Goal: Task Accomplishment & Management: Complete application form

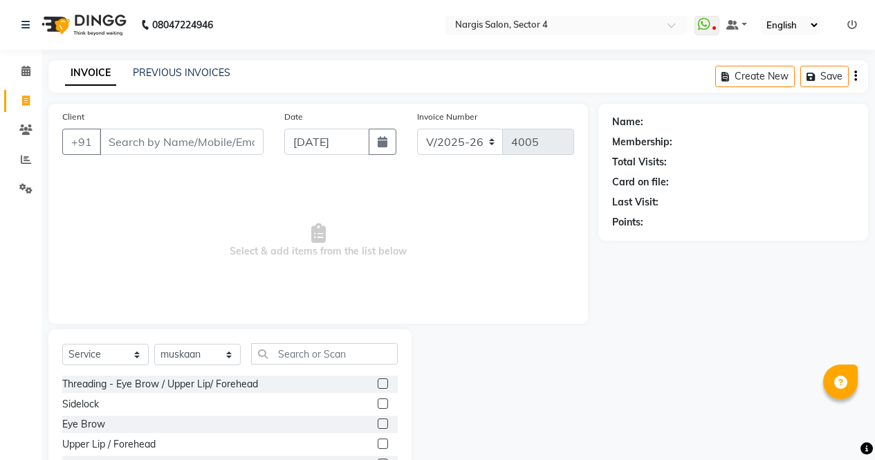
select select "4130"
select select "service"
select select "28132"
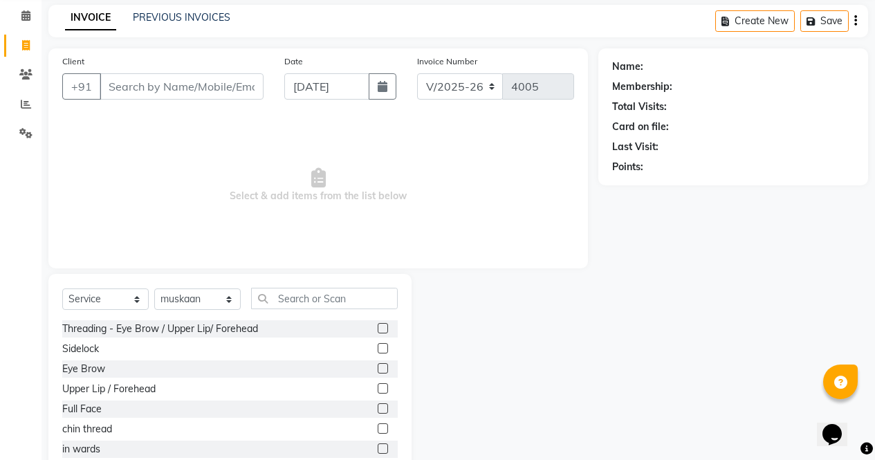
scroll to position [94, 0]
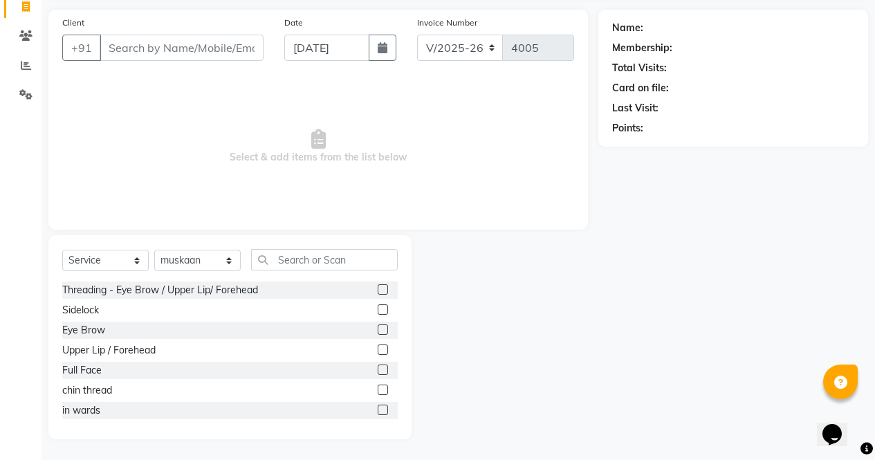
click at [377, 330] on label at bounding box center [382, 329] width 10 height 10
click at [377, 330] on input "checkbox" at bounding box center [381, 330] width 9 height 9
checkbox input "true"
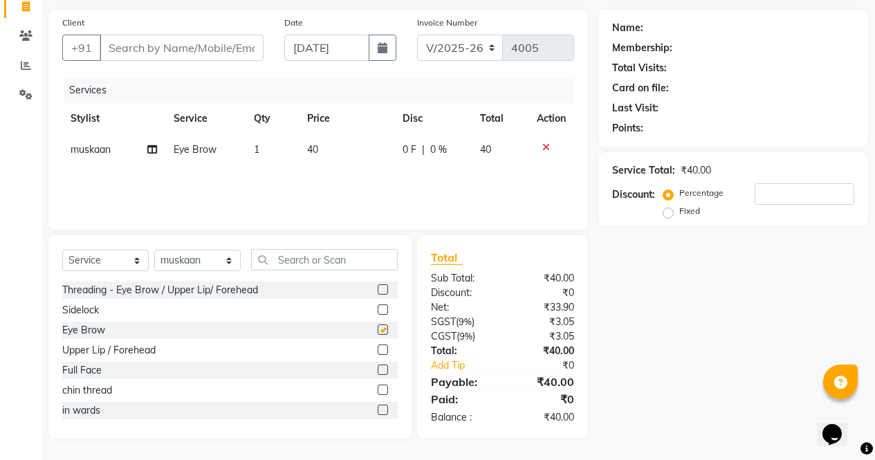
click at [377, 305] on label at bounding box center [382, 309] width 10 height 10
click at [377, 306] on input "checkbox" at bounding box center [381, 310] width 9 height 9
checkbox input "true"
checkbox input "false"
click at [223, 265] on select "Select Stylist [PERSON_NAME] [PERSON_NAME] [PERSON_NAME] Front Desk muskaan rak…" at bounding box center [197, 260] width 86 height 21
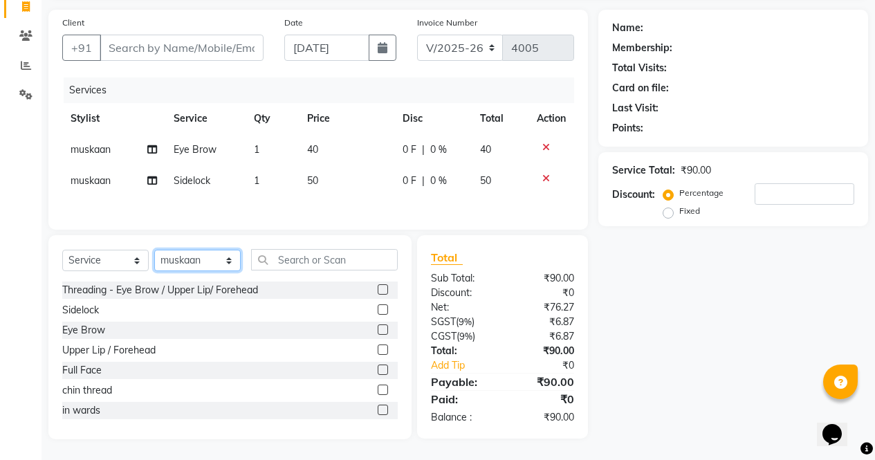
checkbox input "false"
select select "28131"
click at [154, 252] on select "Select Stylist [PERSON_NAME] [PERSON_NAME] [PERSON_NAME] Front Desk muskaan rak…" at bounding box center [197, 260] width 86 height 21
click at [548, 179] on icon at bounding box center [546, 179] width 8 height 10
click at [377, 290] on label at bounding box center [382, 289] width 10 height 10
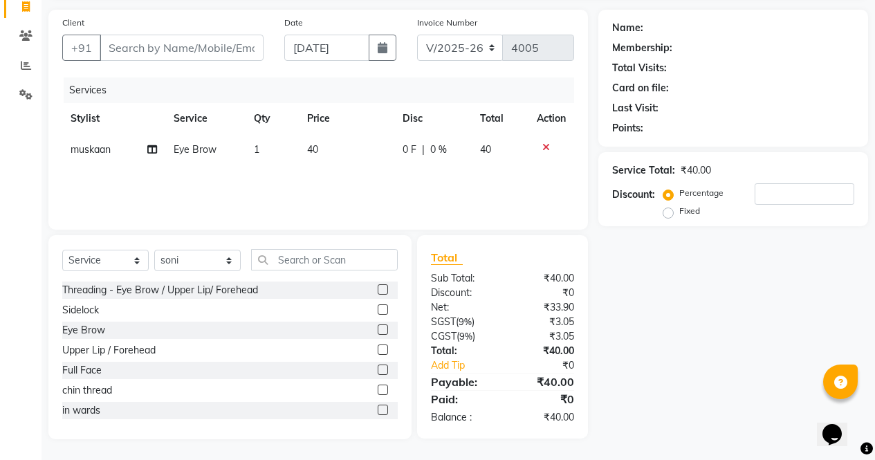
click at [377, 290] on input "checkbox" at bounding box center [381, 290] width 9 height 9
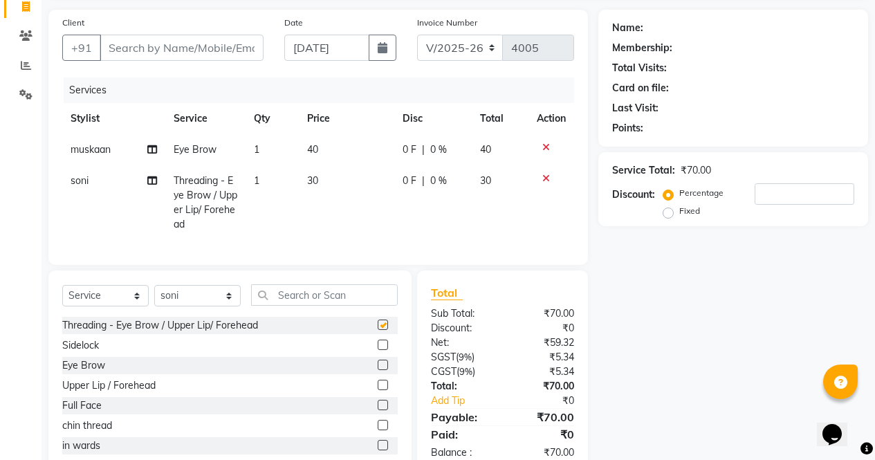
scroll to position [140, 0]
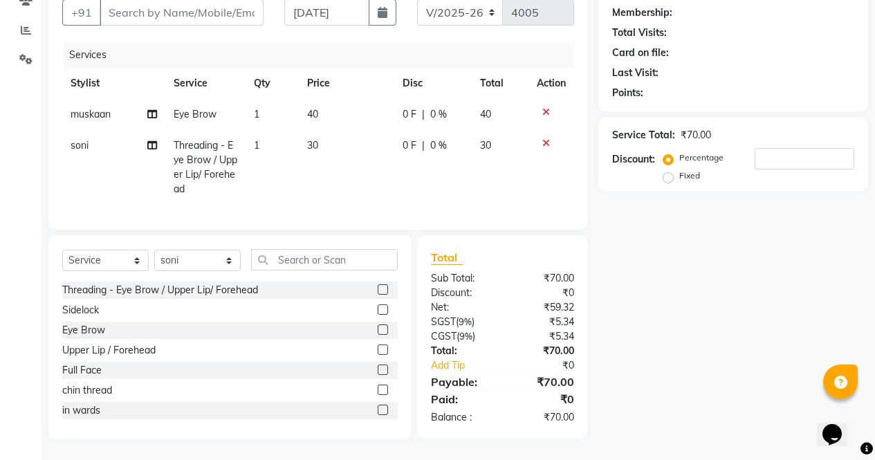
checkbox input "false"
click at [306, 263] on input "text" at bounding box center [324, 259] width 147 height 21
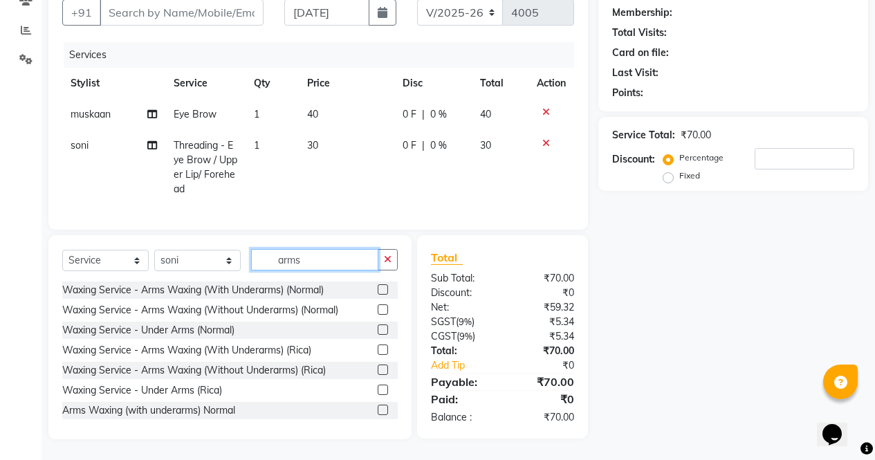
type input "arms"
click at [377, 290] on label at bounding box center [382, 289] width 10 height 10
click at [377, 290] on input "checkbox" at bounding box center [381, 290] width 9 height 9
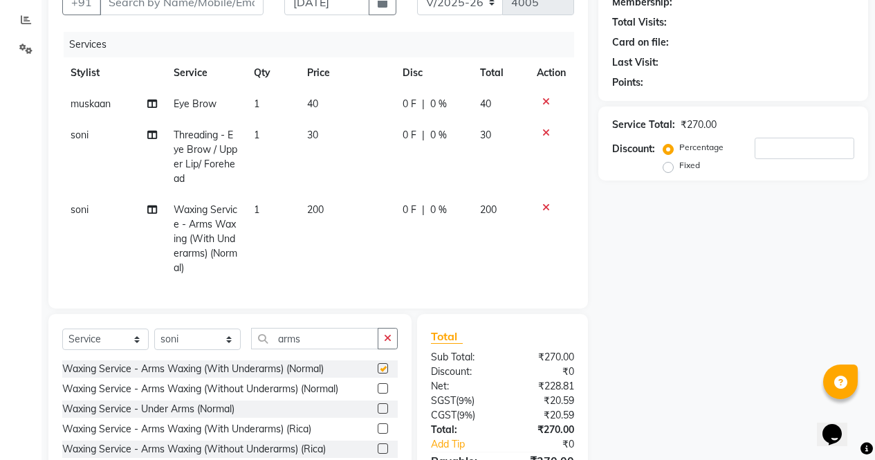
scroll to position [30, 0]
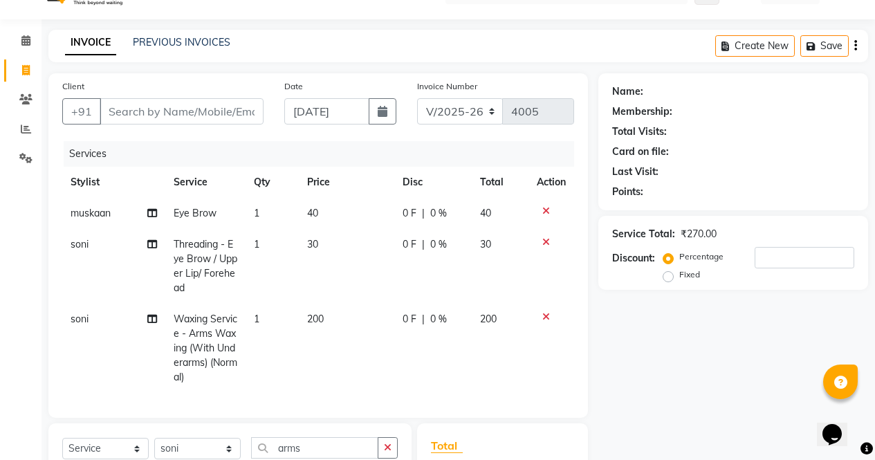
checkbox input "false"
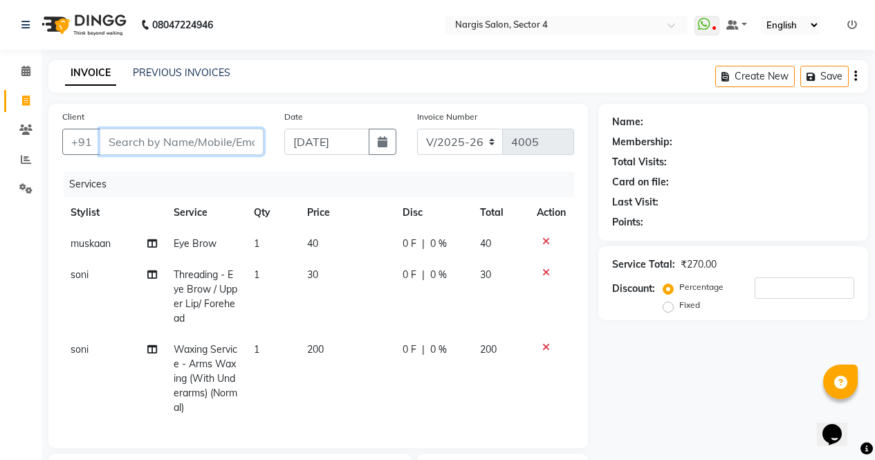
click at [167, 143] on input "Client" at bounding box center [182, 142] width 164 height 26
type input "9"
type input "0"
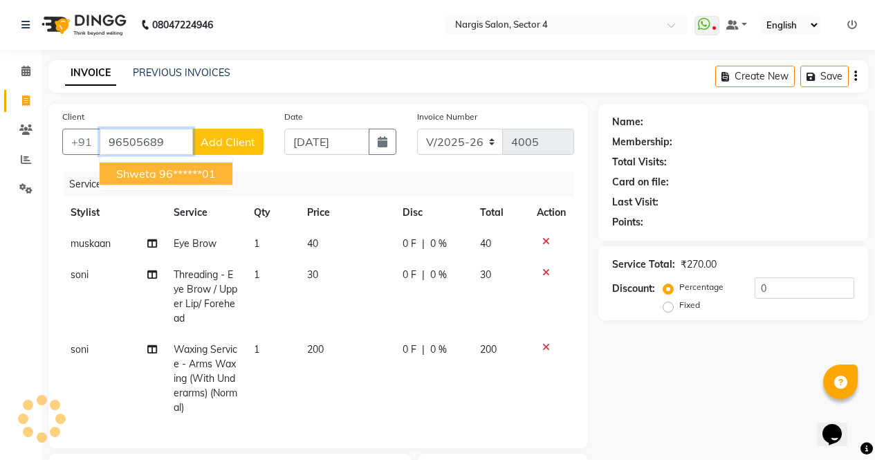
click at [214, 178] on ngb-highlight "96******01" at bounding box center [187, 174] width 57 height 14
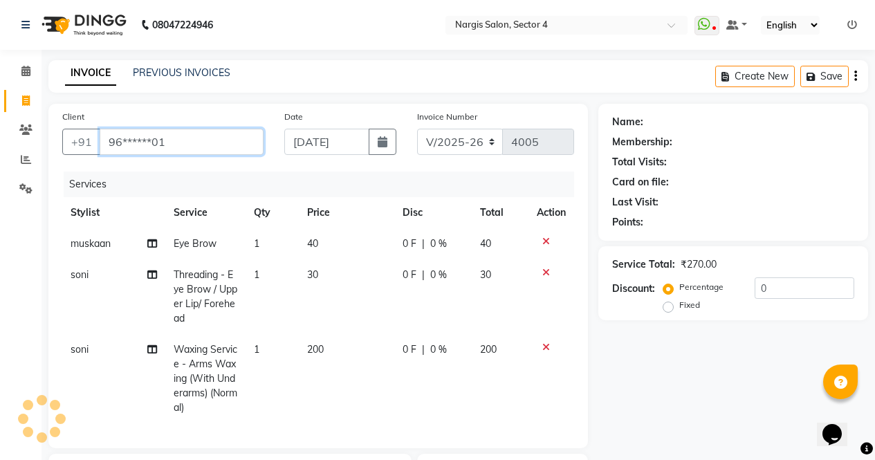
type input "96******01"
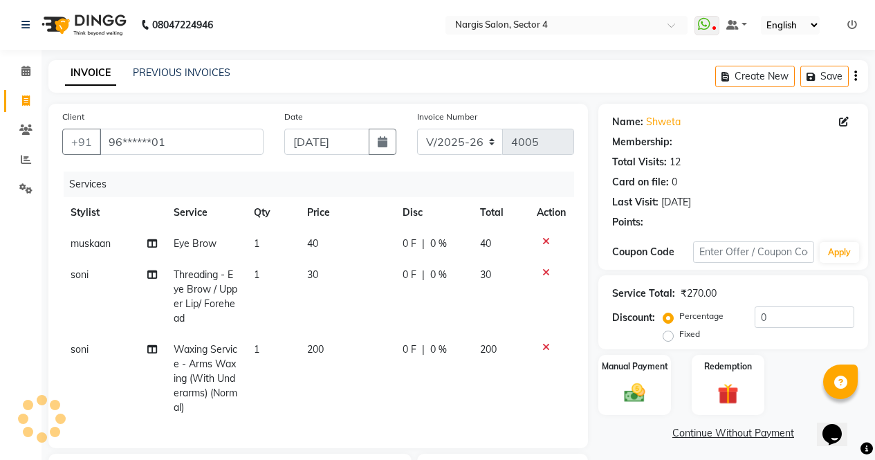
select select "1: Object"
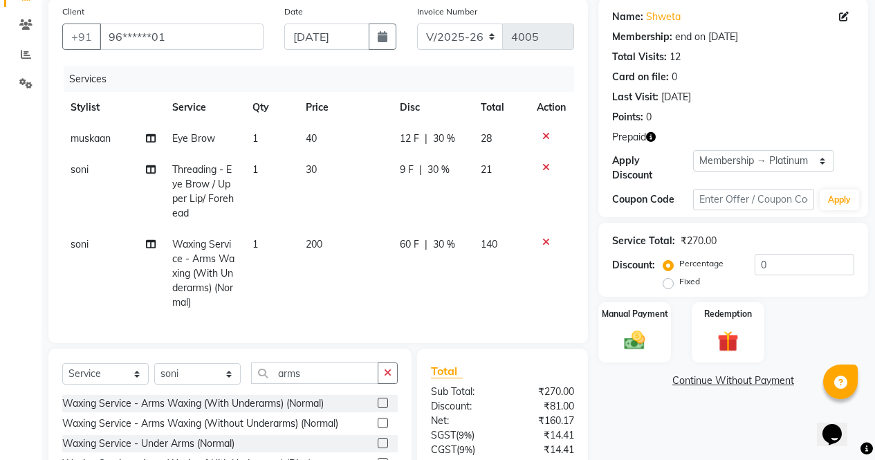
click at [653, 130] on button "button" at bounding box center [651, 137] width 10 height 15
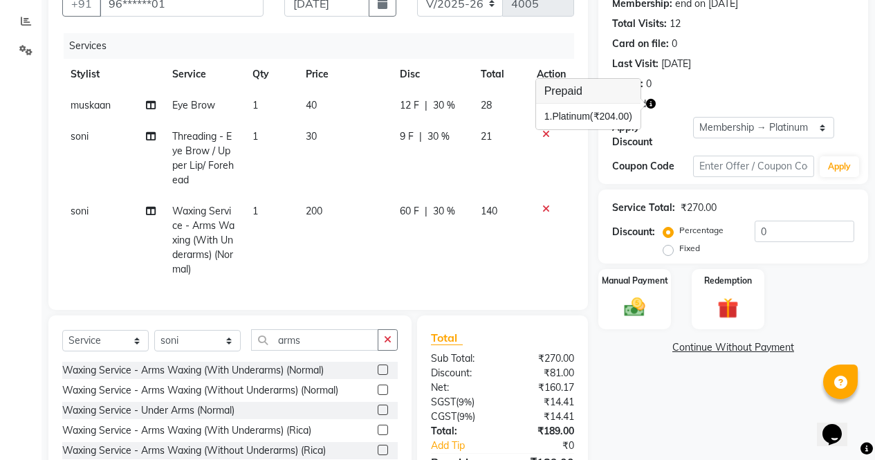
scroll to position [136, 0]
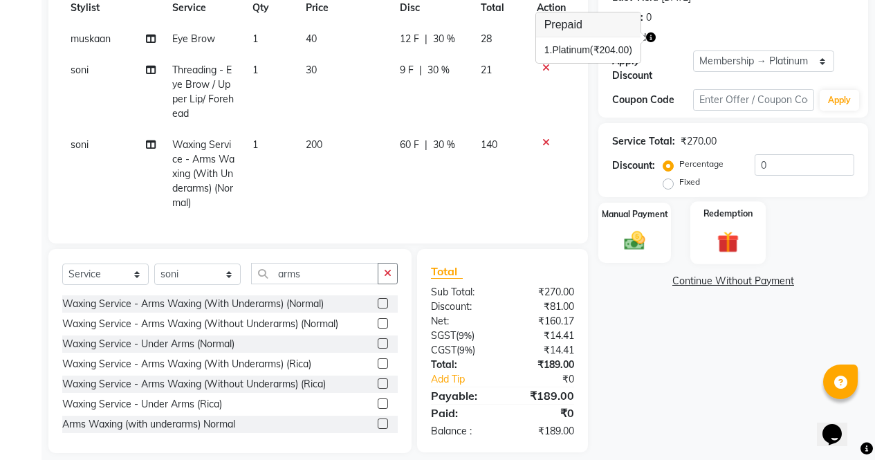
click at [742, 236] on img at bounding box center [727, 241] width 35 height 27
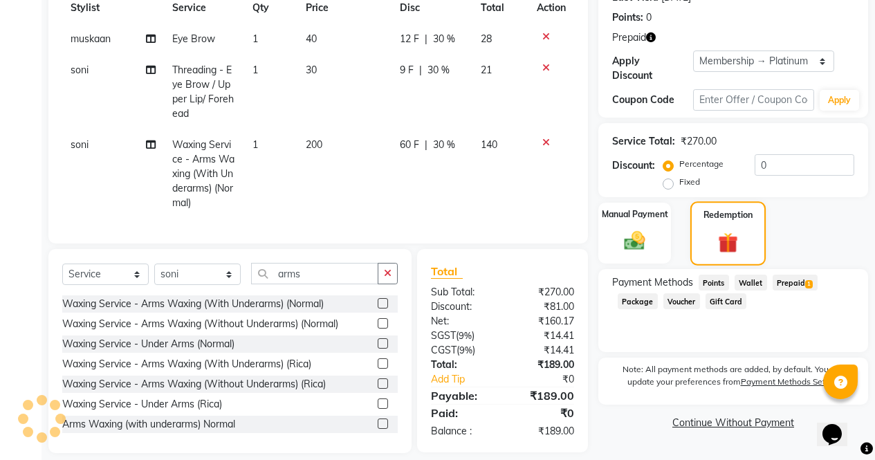
scroll to position [229, 0]
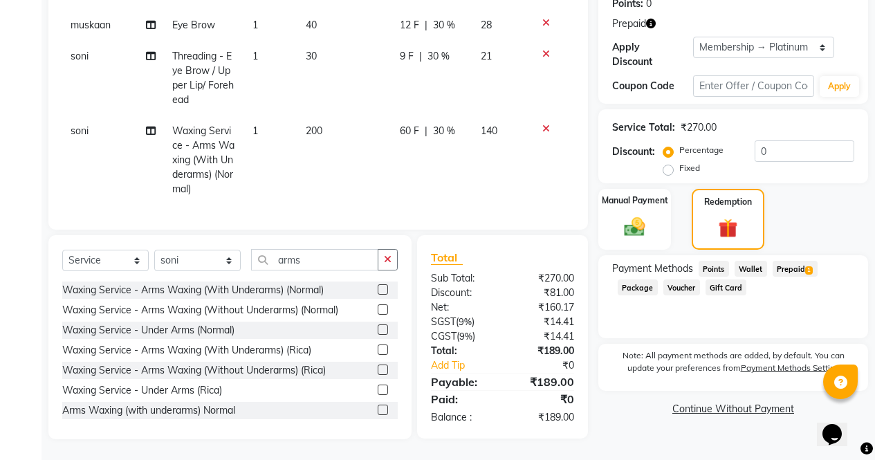
click at [809, 266] on span "1" at bounding box center [809, 270] width 8 height 8
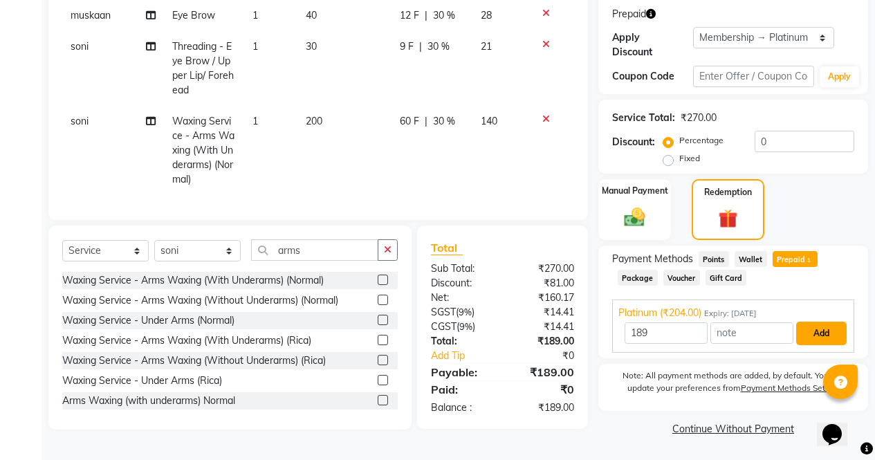
click at [829, 326] on button "Add" at bounding box center [821, 333] width 50 height 24
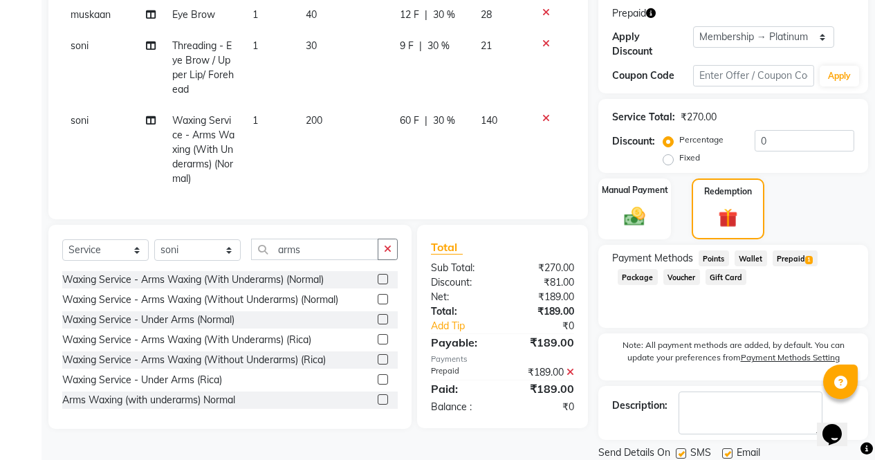
scroll to position [265, 0]
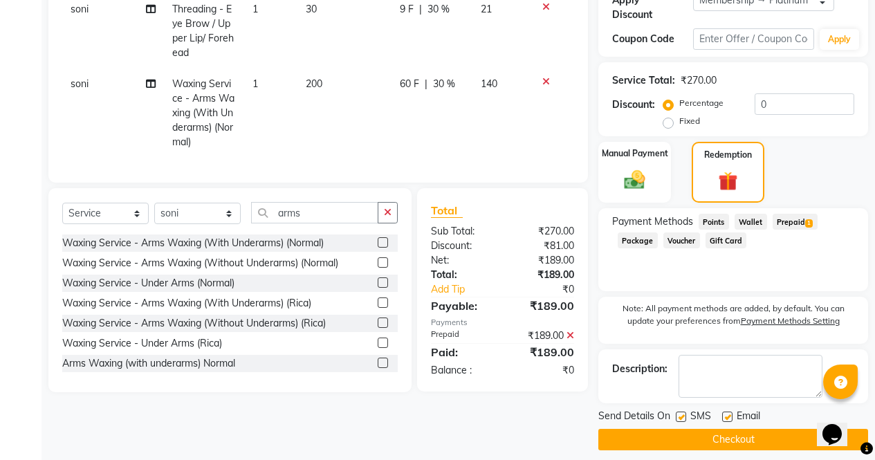
click at [776, 429] on button "Checkout" at bounding box center [733, 439] width 270 height 21
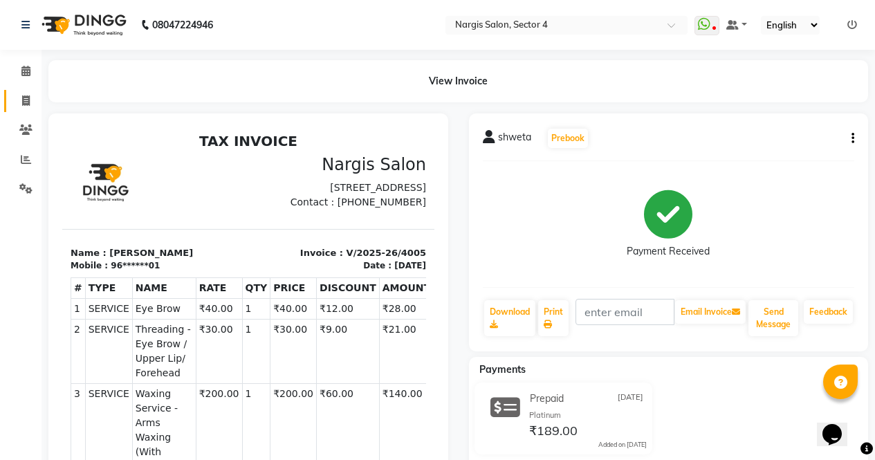
click at [20, 105] on span at bounding box center [26, 101] width 24 height 16
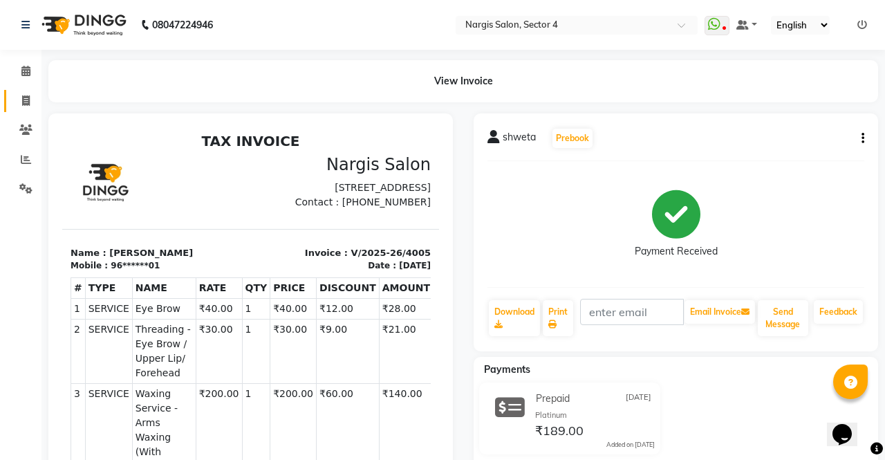
select select "service"
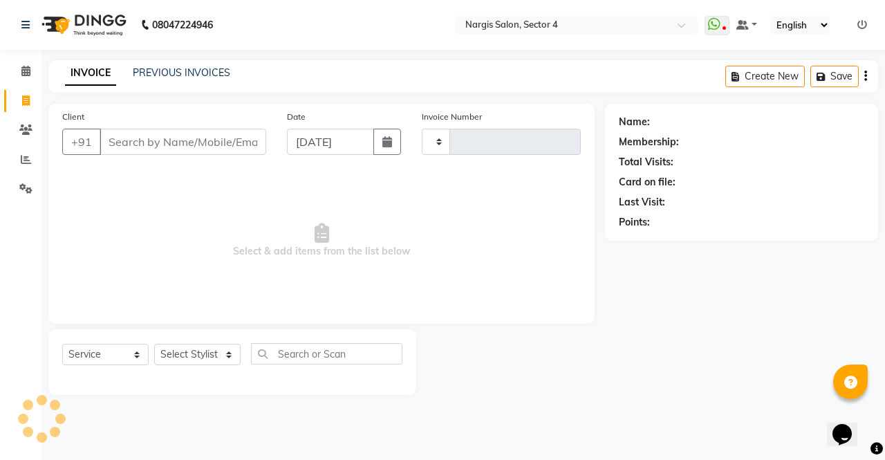
type input "4006"
select select "4130"
click at [199, 71] on link "PREVIOUS INVOICES" at bounding box center [181, 72] width 97 height 12
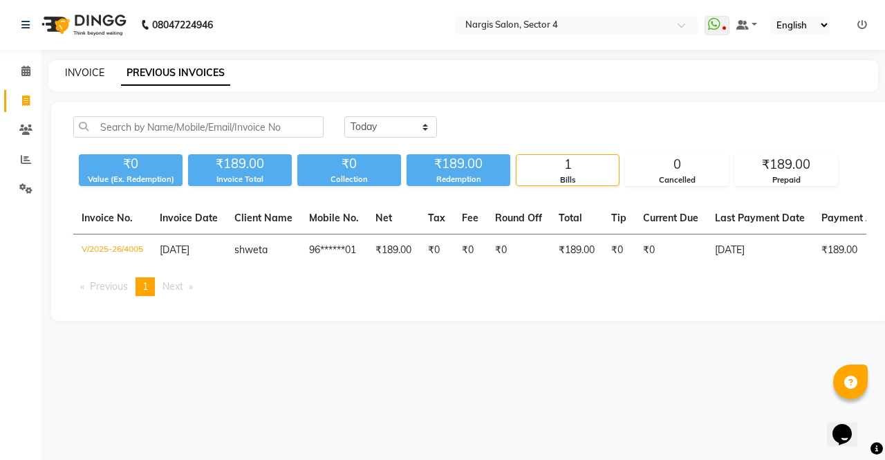
click at [91, 69] on link "INVOICE" at bounding box center [84, 72] width 39 height 12
select select "service"
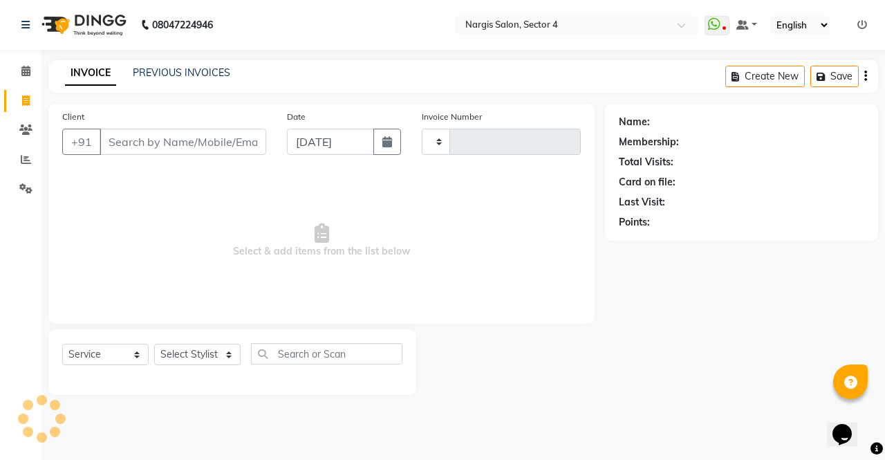
type input "4006"
select select "4130"
click at [151, 77] on link "PREVIOUS INVOICES" at bounding box center [181, 72] width 97 height 12
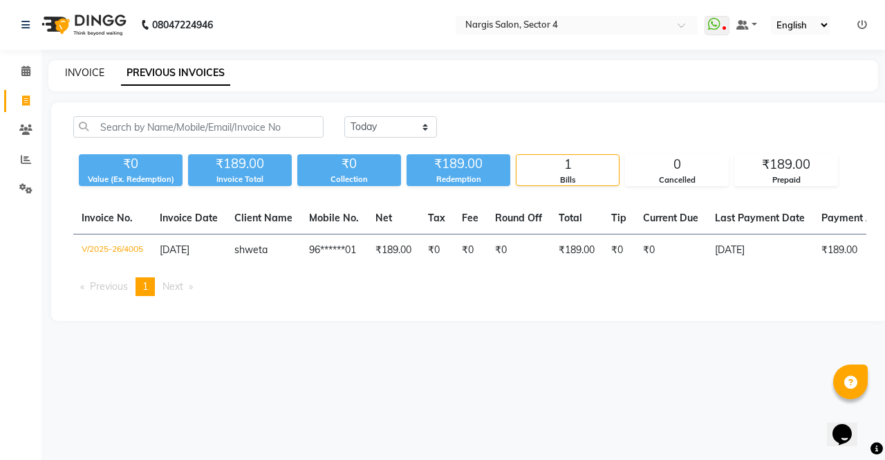
click at [73, 73] on link "INVOICE" at bounding box center [84, 72] width 39 height 12
select select "service"
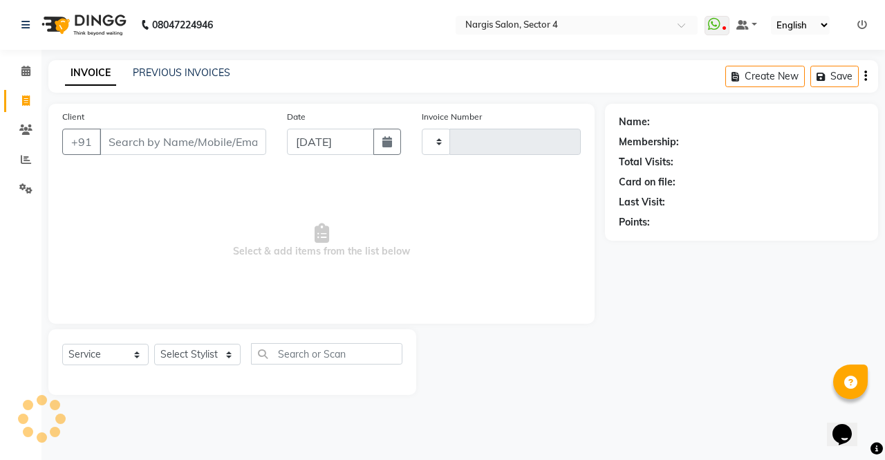
type input "4006"
select select "4130"
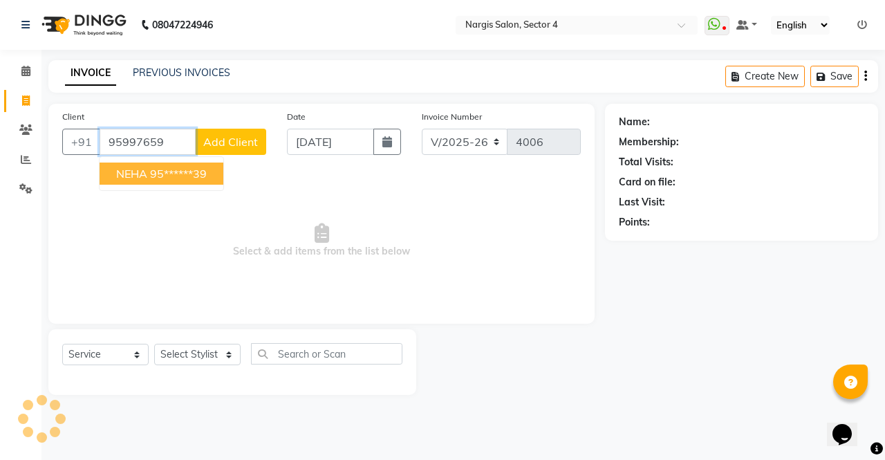
click at [198, 170] on ngb-highlight "95******39" at bounding box center [178, 174] width 57 height 14
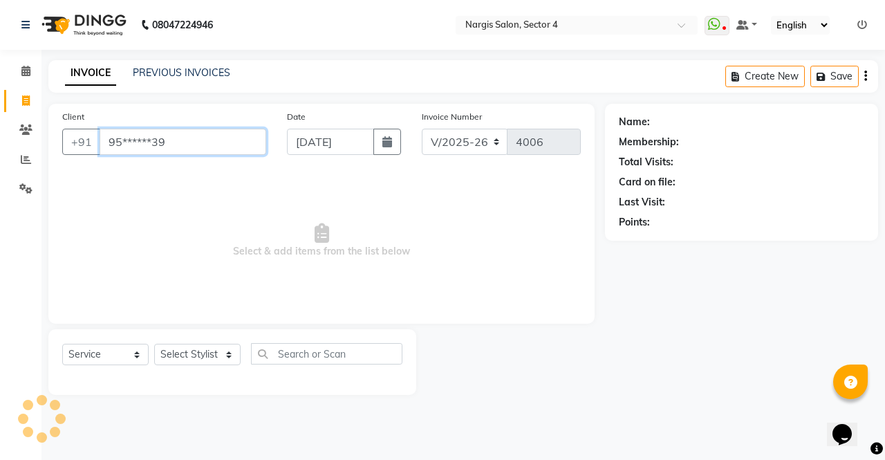
type input "95******39"
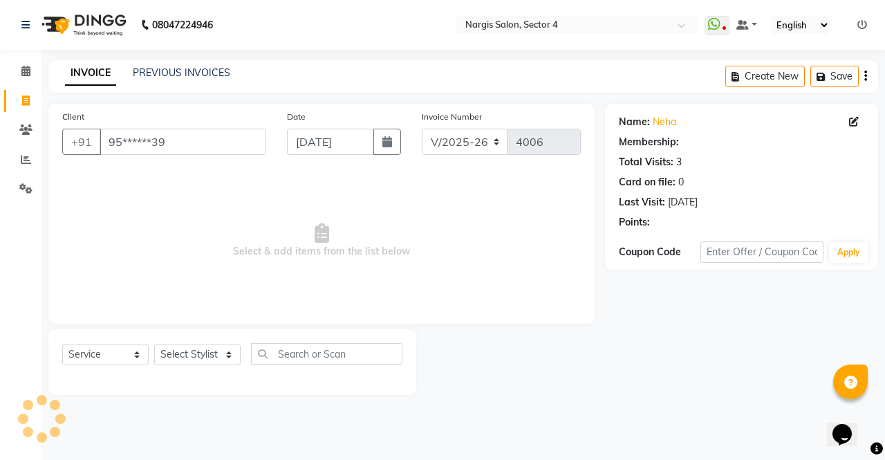
select select "1: Object"
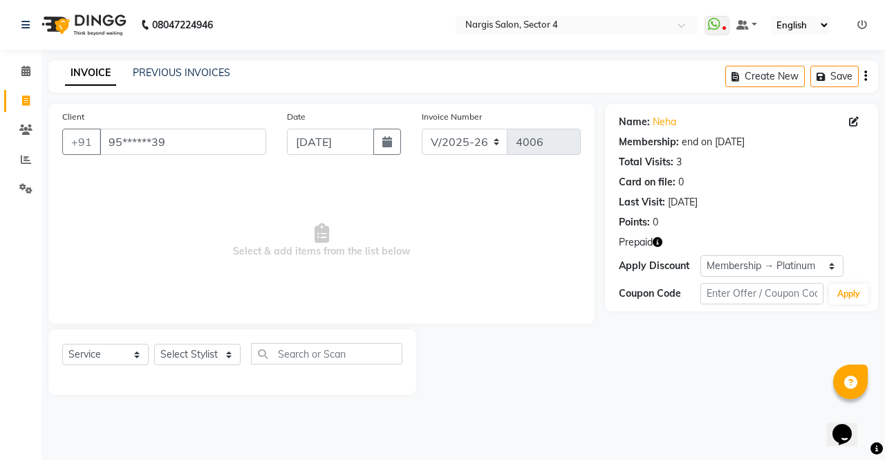
click at [657, 243] on icon "button" at bounding box center [658, 242] width 10 height 10
click at [29, 133] on icon at bounding box center [25, 129] width 13 height 10
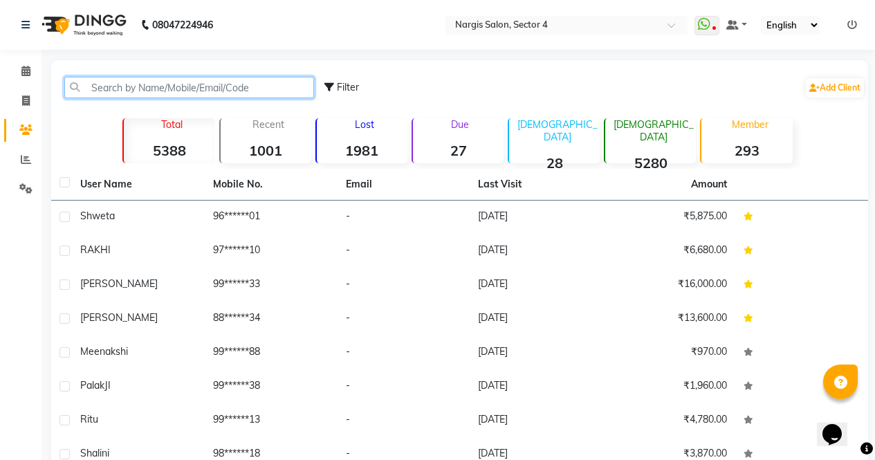
click at [124, 79] on input "text" at bounding box center [189, 87] width 250 height 21
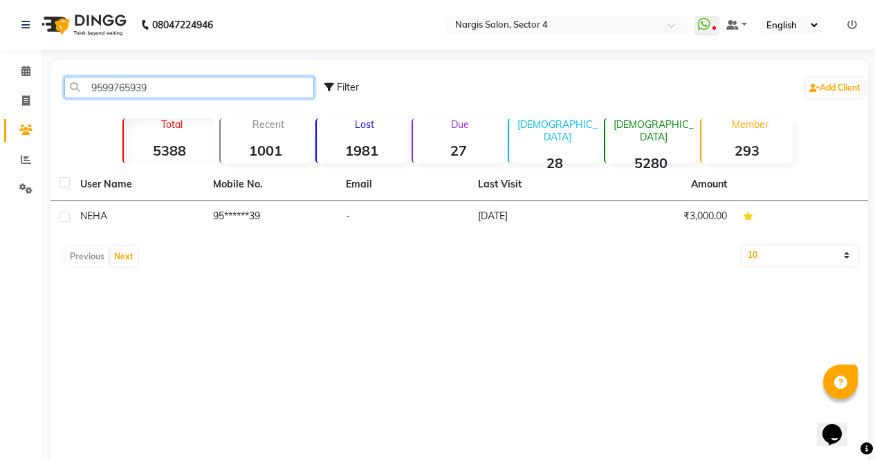
type input "9599765939"
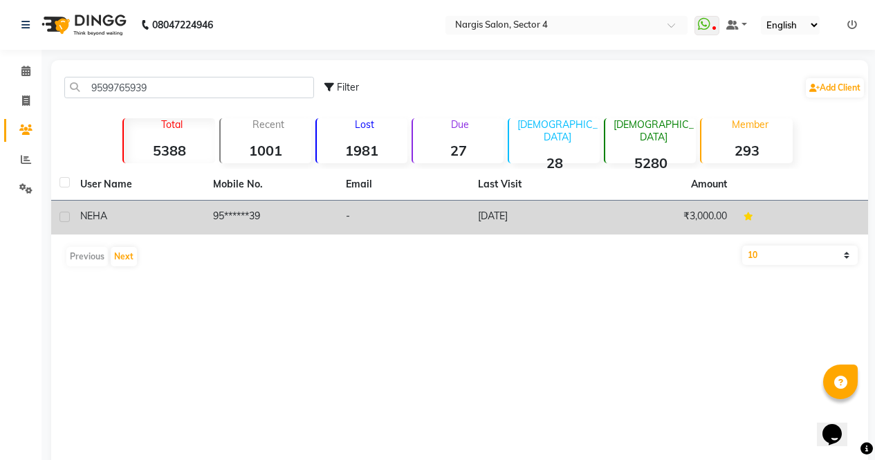
click at [487, 211] on td "[DATE]" at bounding box center [535, 217] width 133 height 34
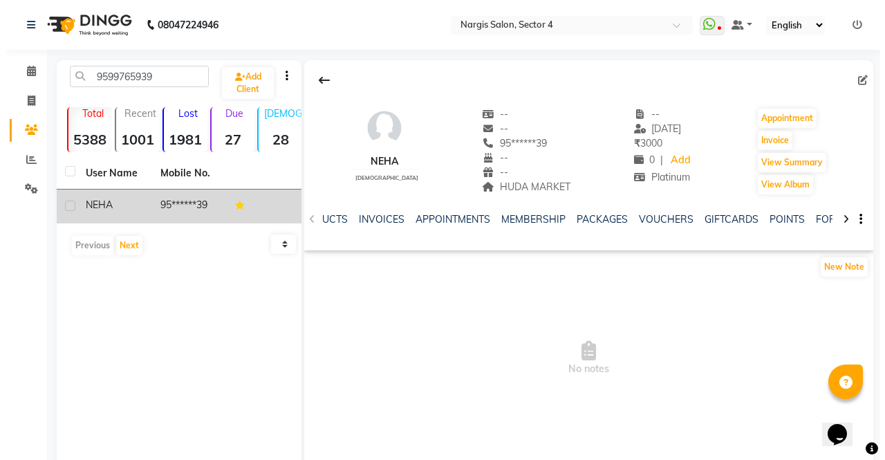
scroll to position [0, 206]
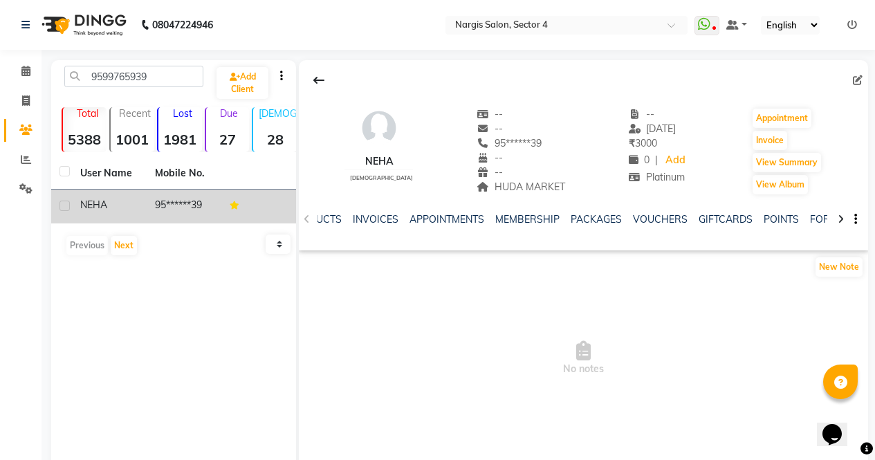
click at [664, 222] on link "VOUCHERS" at bounding box center [660, 219] width 55 height 12
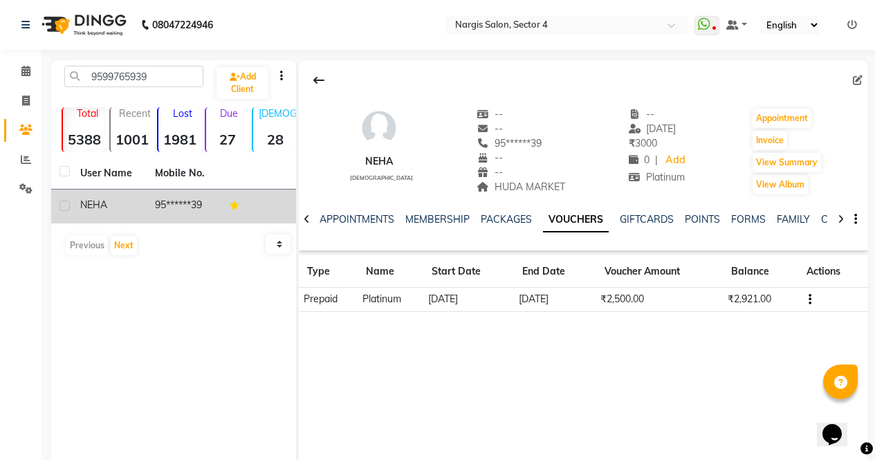
click at [574, 310] on td "[DATE]" at bounding box center [555, 300] width 82 height 24
click at [581, 306] on td "[DATE]" at bounding box center [555, 300] width 82 height 24
click at [550, 292] on td "[DATE]" at bounding box center [555, 300] width 82 height 24
click at [807, 303] on button "button" at bounding box center [807, 299] width 8 height 15
click at [740, 296] on div "Edit" at bounding box center [745, 298] width 86 height 17
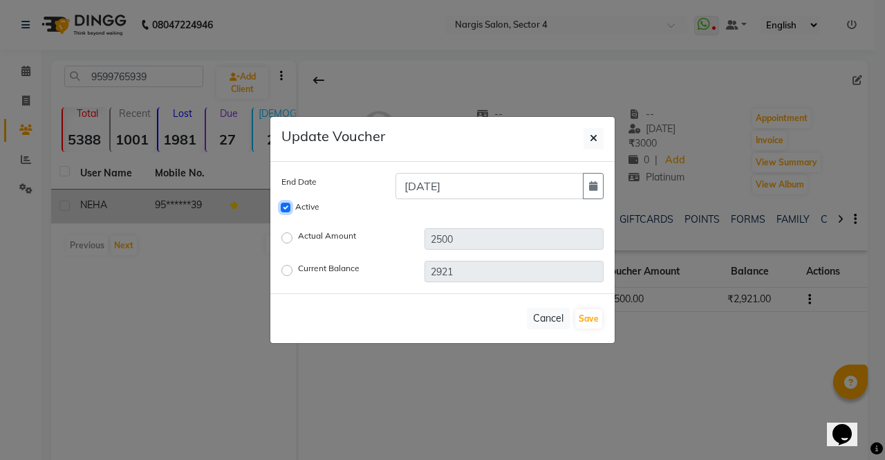
click at [288, 206] on input "Active" at bounding box center [286, 208] width 10 height 10
click at [290, 209] on input "Active" at bounding box center [286, 208] width 10 height 10
checkbox input "true"
click at [431, 185] on input "[DATE]" at bounding box center [489, 186] width 188 height 26
click at [474, 187] on input "[DATE]" at bounding box center [489, 186] width 188 height 26
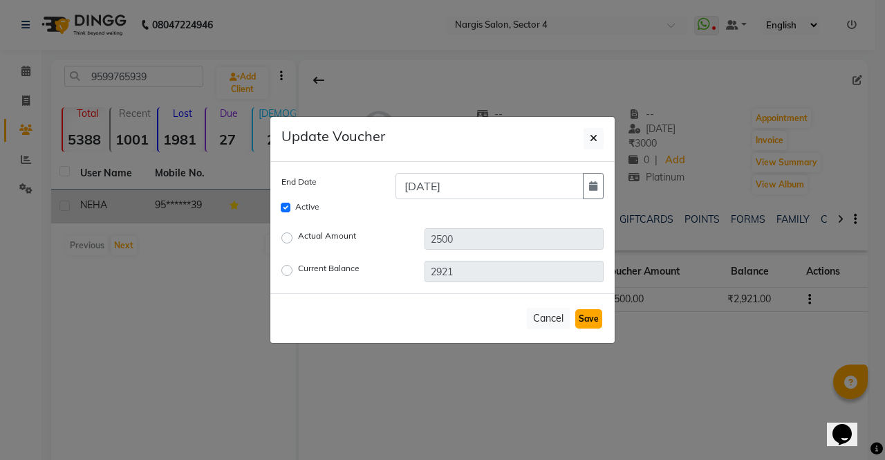
click at [592, 324] on button "Save" at bounding box center [588, 318] width 27 height 19
checkbox input "false"
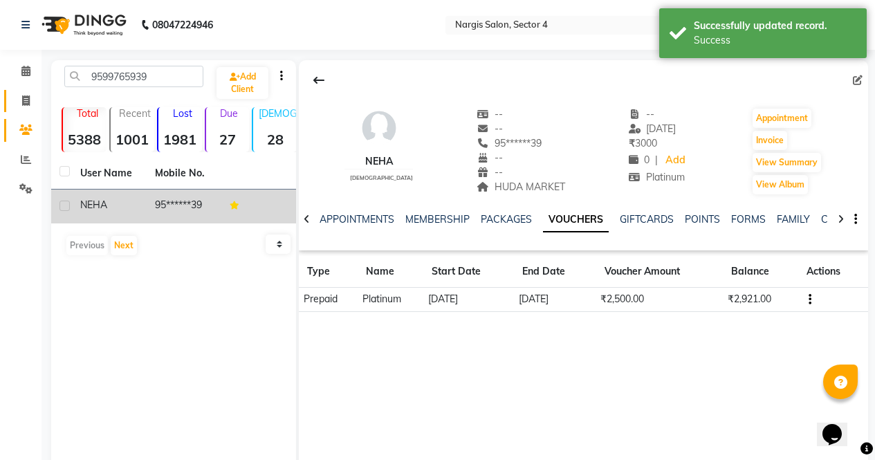
click at [24, 105] on icon at bounding box center [26, 100] width 8 height 10
select select "service"
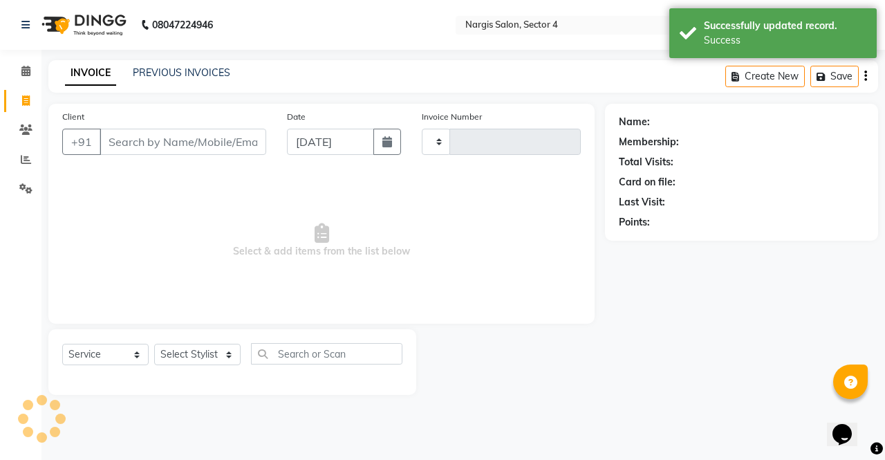
type input "4006"
select select "4130"
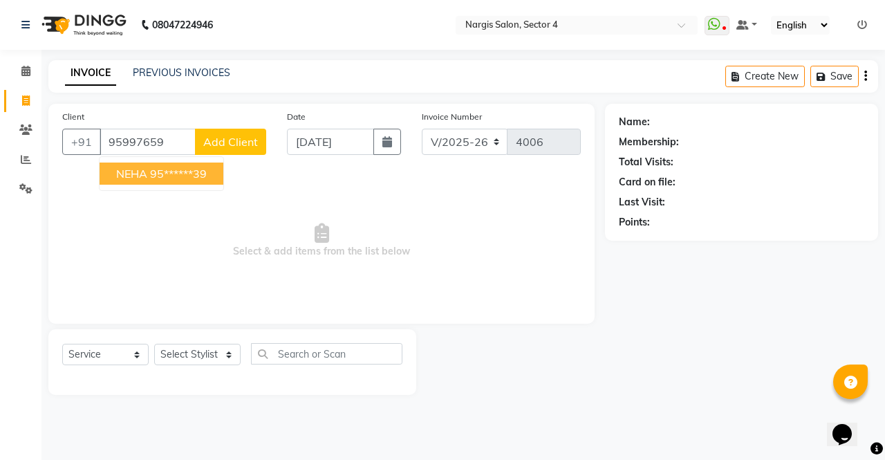
click at [124, 167] on span "NEHA" at bounding box center [131, 174] width 31 height 14
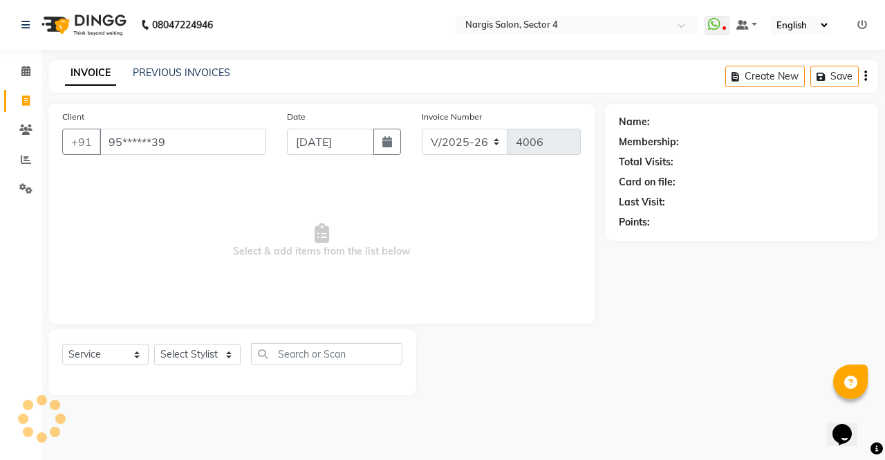
type input "95******39"
select select "1: Object"
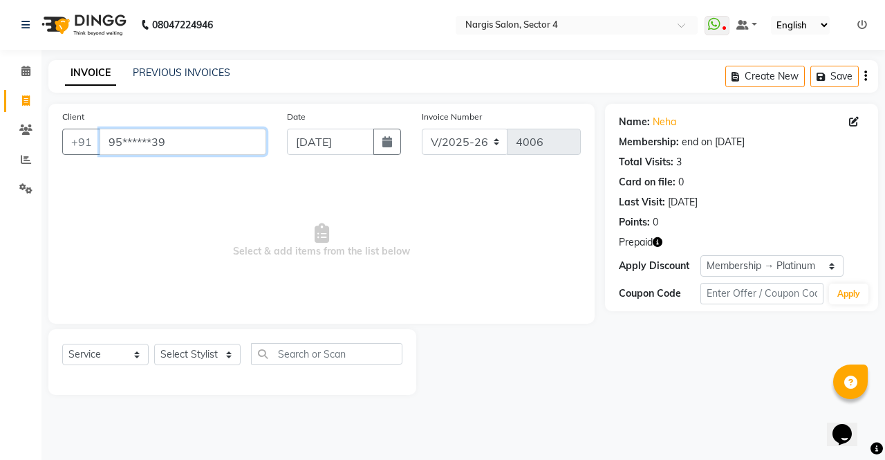
click at [203, 147] on input "95******39" at bounding box center [183, 142] width 167 height 26
type input "9"
